Goal: Information Seeking & Learning: Learn about a topic

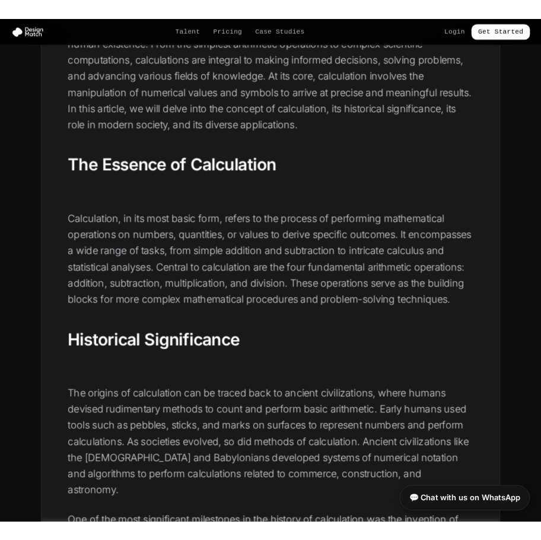
scroll to position [415, 0]
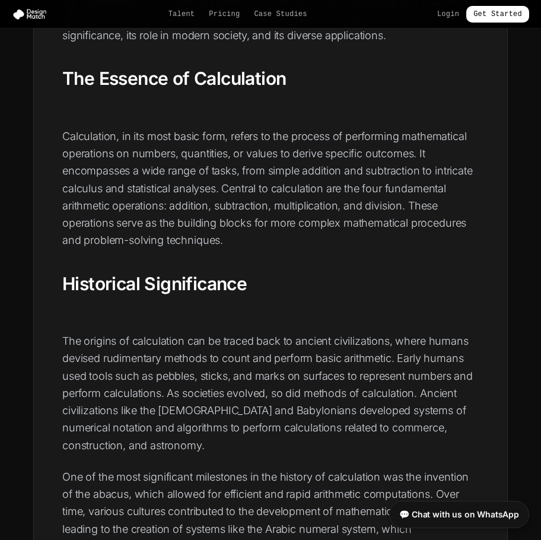
drag, startPoint x: 24, startPoint y: 14, endPoint x: 102, endPoint y: 1, distance: 79.5
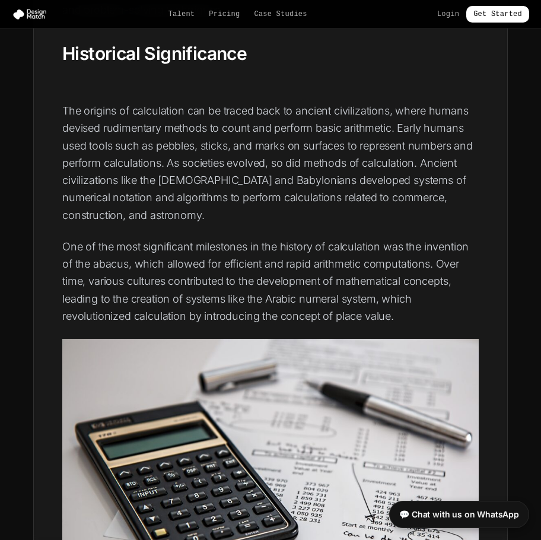
scroll to position [0, 0]
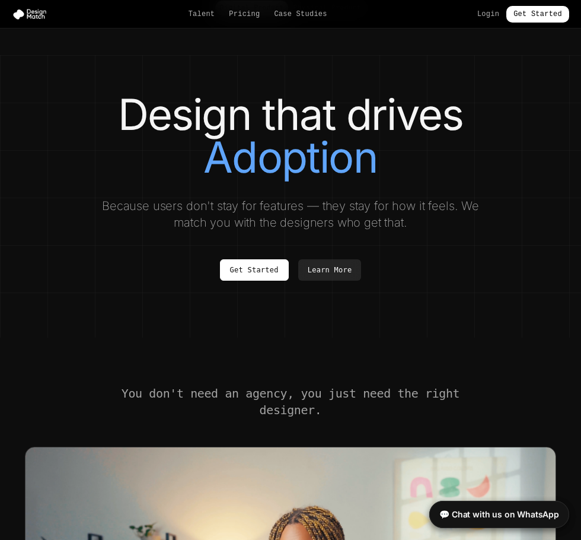
scroll to position [178, 0]
